Goal: Use online tool/utility: Utilize a website feature to perform a specific function

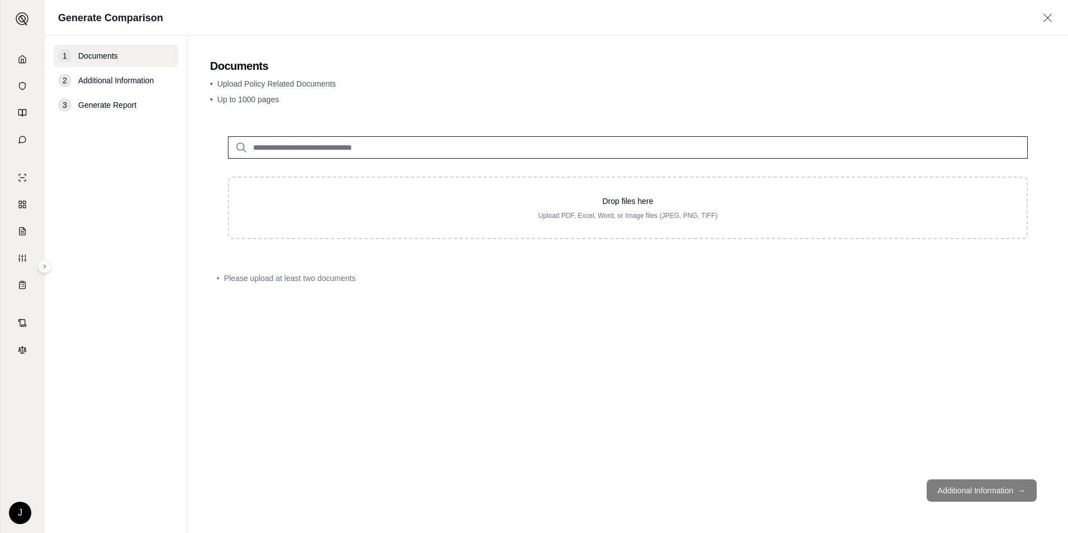
click at [111, 96] on div "3 Generate Report" at bounding box center [116, 105] width 125 height 22
click at [117, 108] on span "Generate Report" at bounding box center [107, 104] width 58 height 11
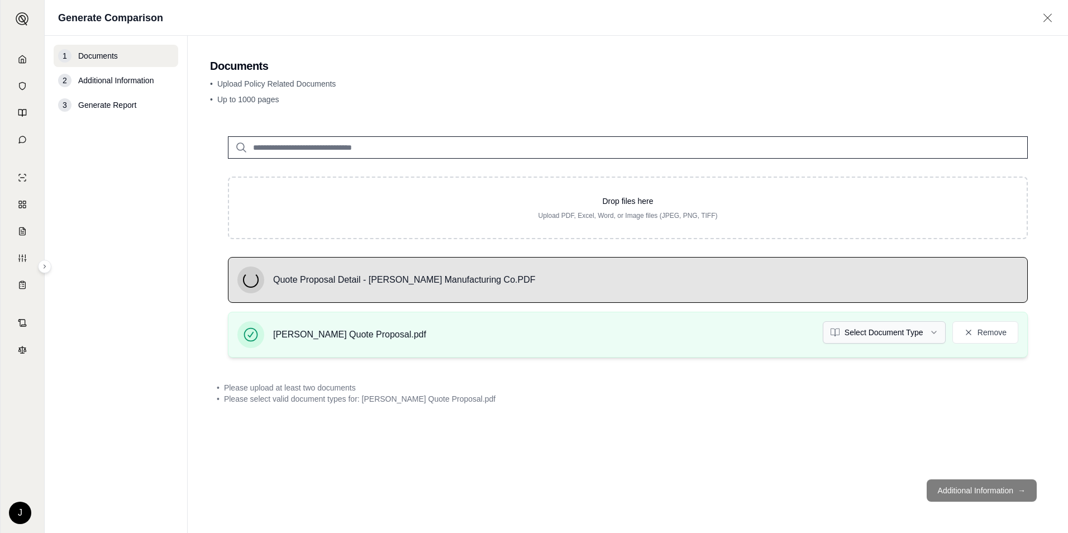
click at [882, 334] on html "Home Vault Prompts Chats Single Policy Comparisons Claims Custom Report Coverag…" at bounding box center [534, 266] width 1068 height 533
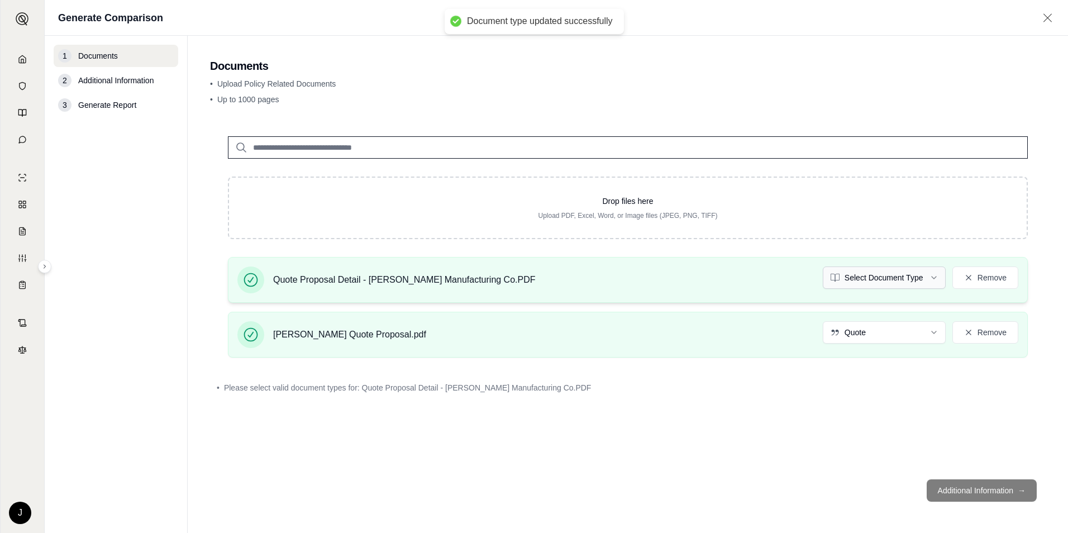
click at [896, 272] on html "Document type updated successfully Home Vault Prompts Chats Single Policy Compa…" at bounding box center [534, 266] width 1068 height 533
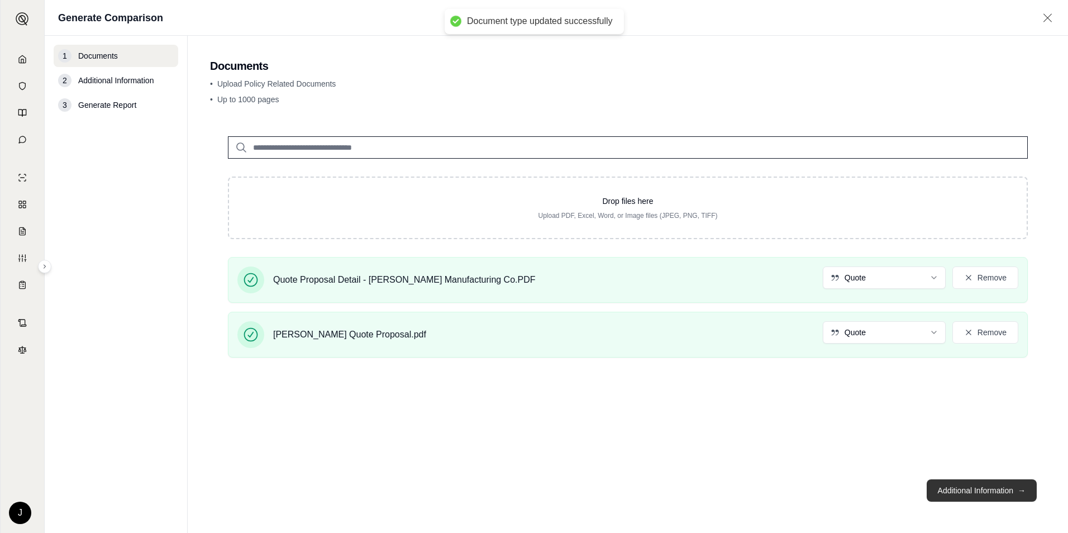
click at [980, 491] on button "Additional Information →" at bounding box center [982, 490] width 110 height 22
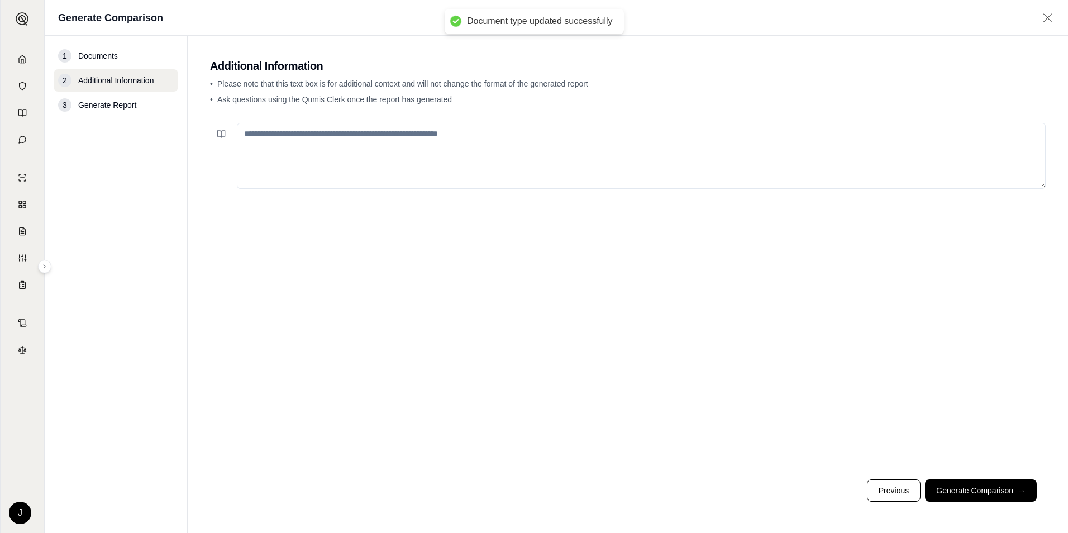
click at [533, 139] on textarea at bounding box center [641, 156] width 809 height 66
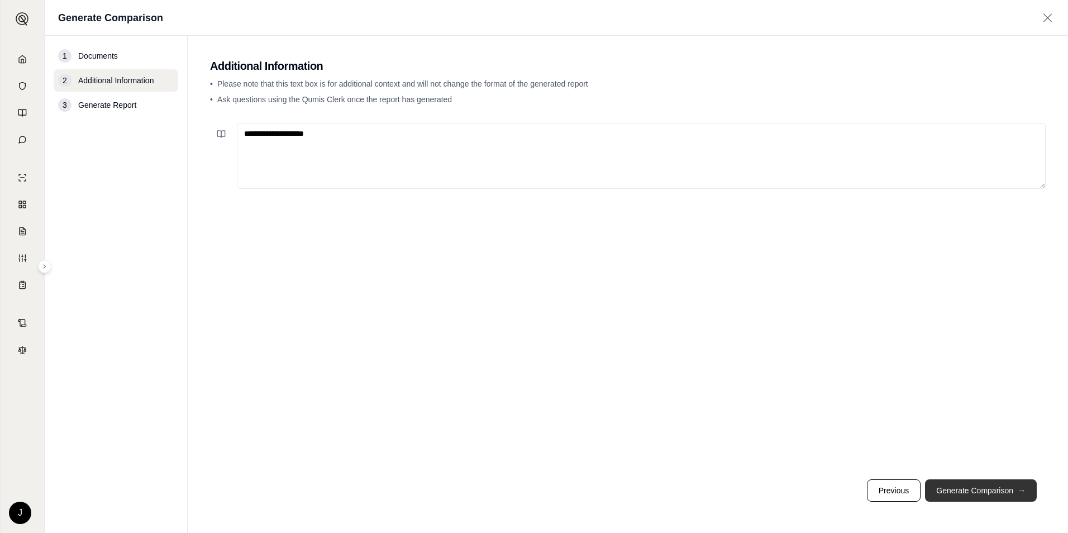
type textarea "**********"
click at [1005, 488] on button "Generate Comparison →" at bounding box center [981, 490] width 112 height 22
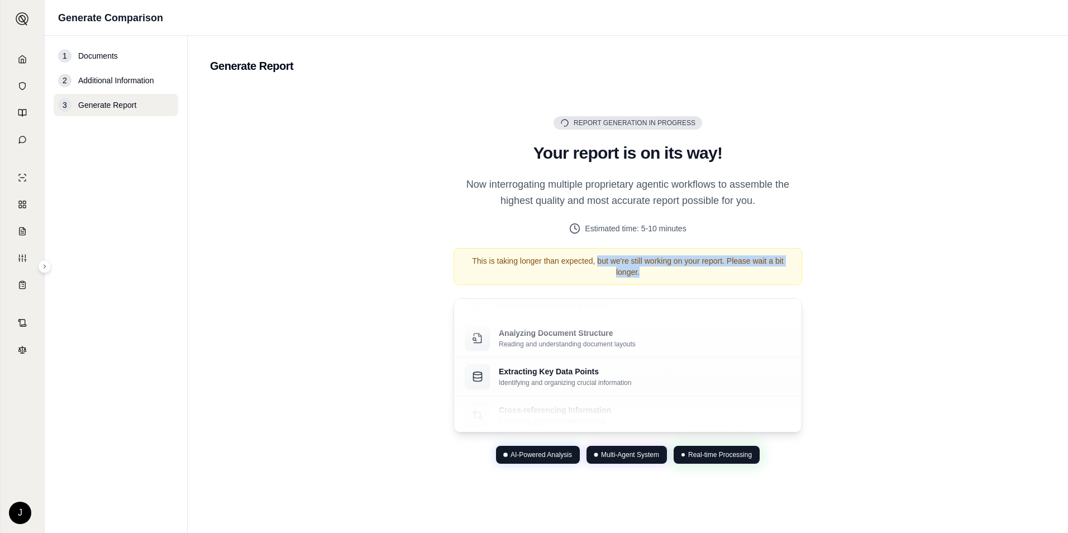
drag, startPoint x: 651, startPoint y: 271, endPoint x: 597, endPoint y: 256, distance: 55.7
click at [597, 256] on div "This is taking longer than expected, but we're still working on your report. Pl…" at bounding box center [628, 266] width 349 height 37
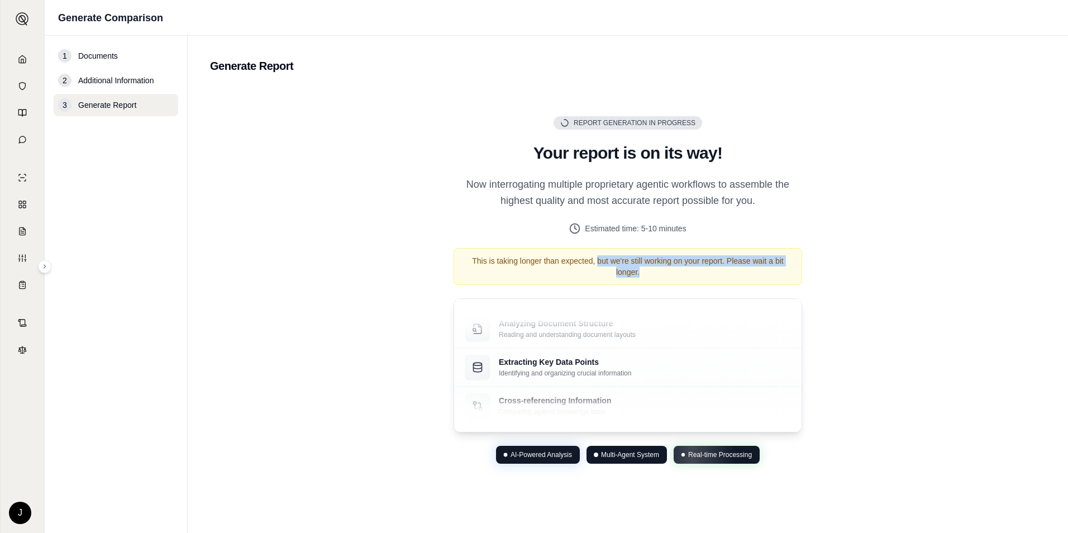
drag, startPoint x: 597, startPoint y: 256, endPoint x: 657, endPoint y: 272, distance: 61.4
click at [657, 272] on div "This is taking longer than expected, but we're still working on your report. Pl…" at bounding box center [628, 266] width 349 height 37
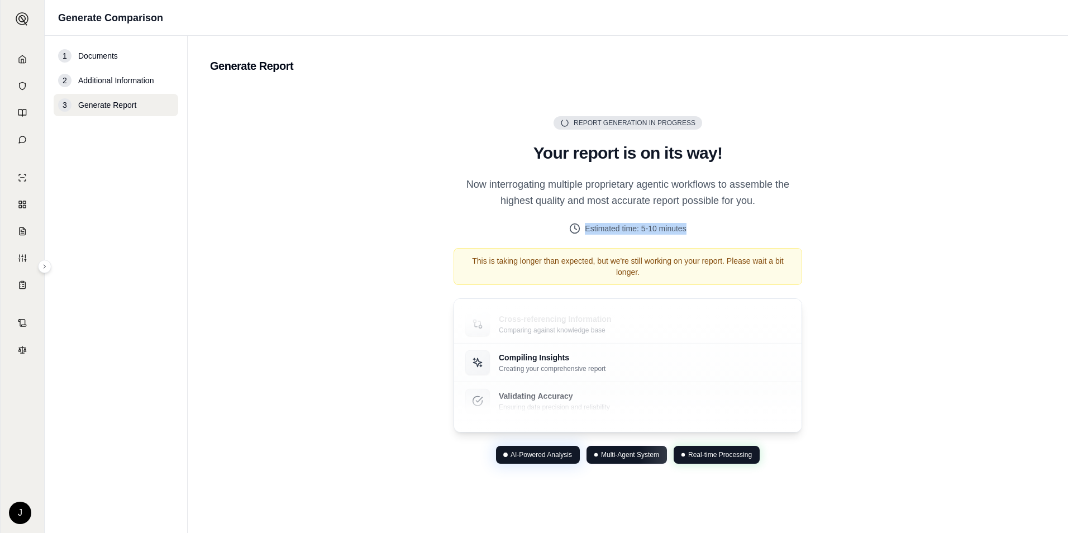
drag, startPoint x: 705, startPoint y: 230, endPoint x: 586, endPoint y: 225, distance: 119.1
click at [586, 225] on div "Estimated time: 5-10 minutes" at bounding box center [628, 229] width 349 height 12
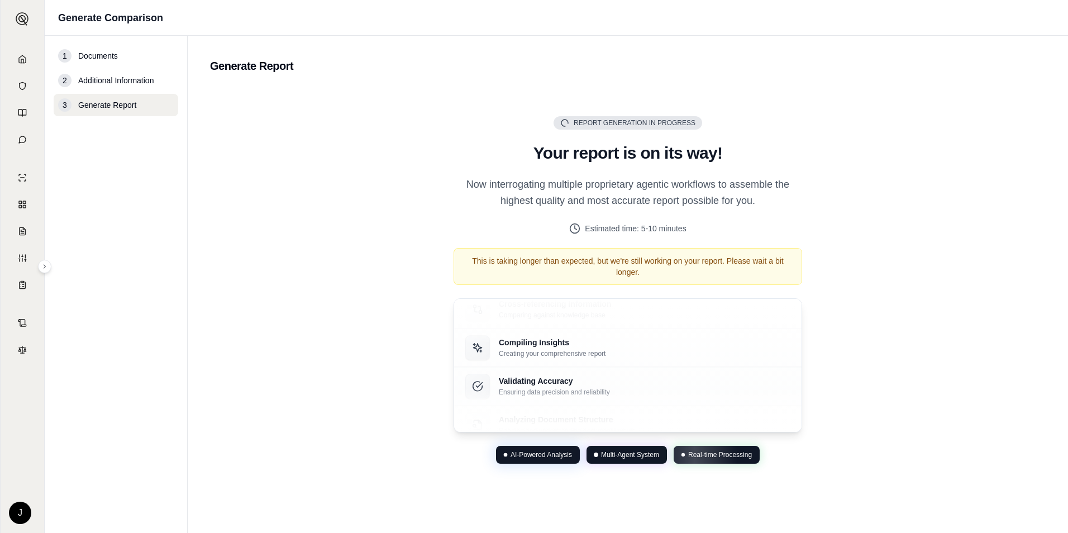
drag, startPoint x: 586, startPoint y: 225, endPoint x: 729, endPoint y: 185, distance: 147.9
click at [729, 185] on p "Now interrogating multiple proprietary agentic workflows to assemble the highes…" at bounding box center [628, 193] width 349 height 33
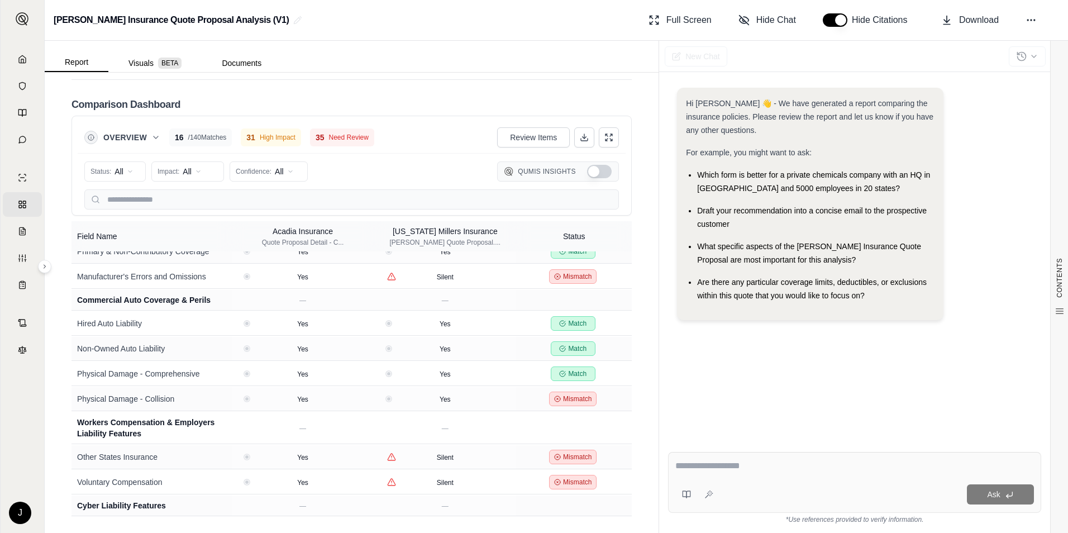
scroll to position [2403, 0]
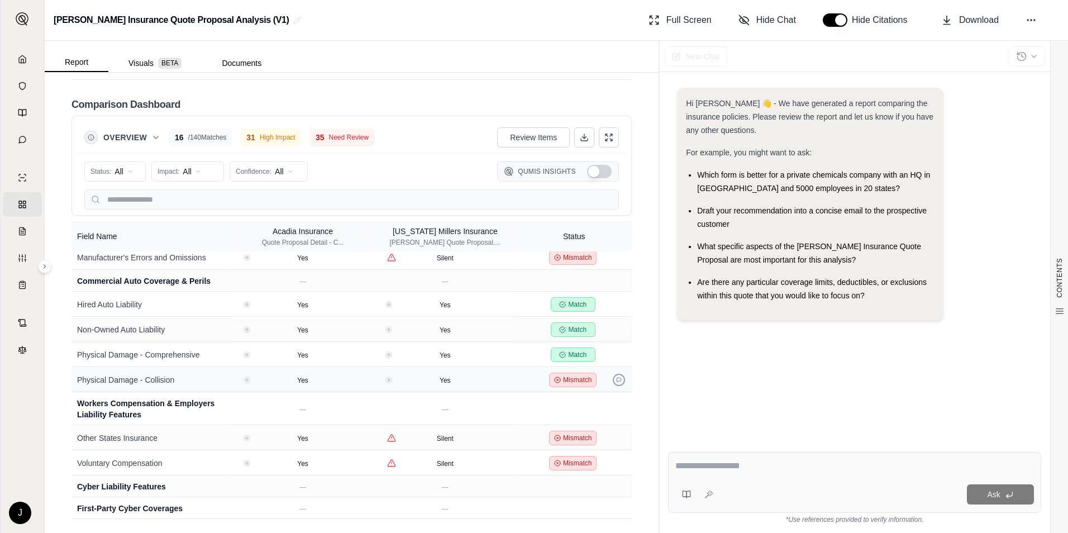
click at [617, 378] on icon at bounding box center [619, 380] width 4 height 4
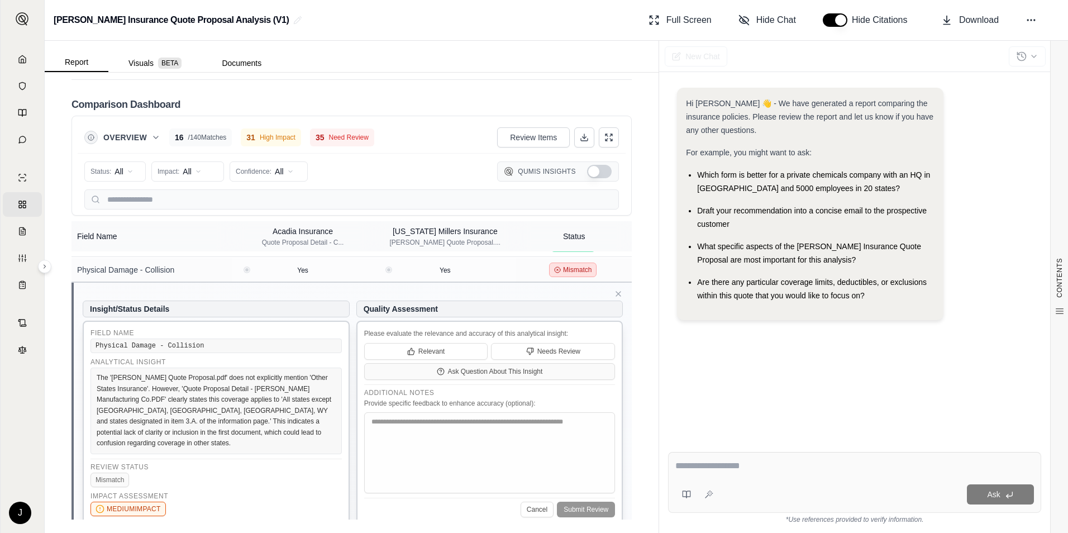
scroll to position [2514, 0]
click at [526, 500] on button "Cancel" at bounding box center [537, 508] width 33 height 16
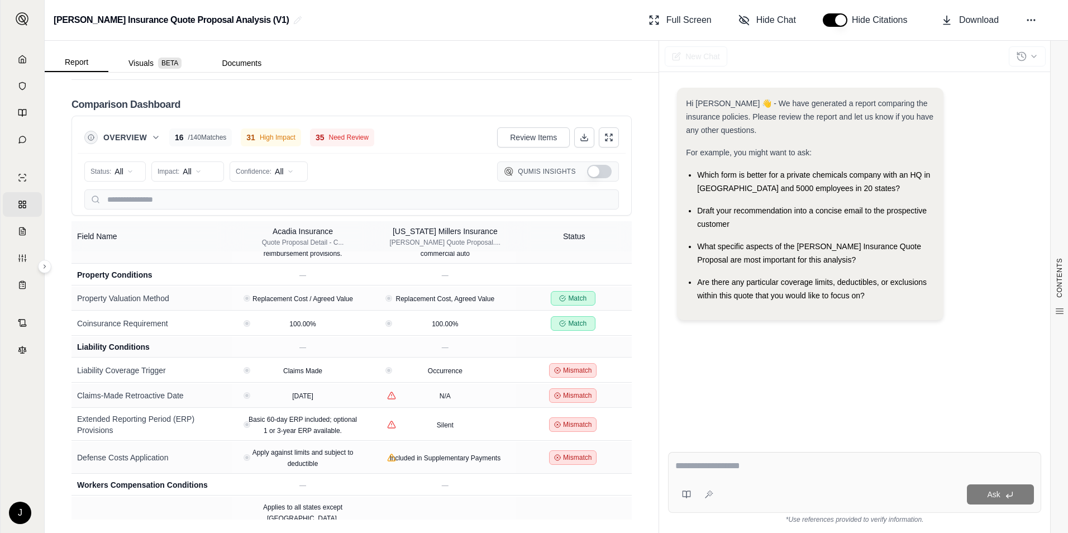
scroll to position [3521, 0]
